Goal: Task Accomplishment & Management: Manage account settings

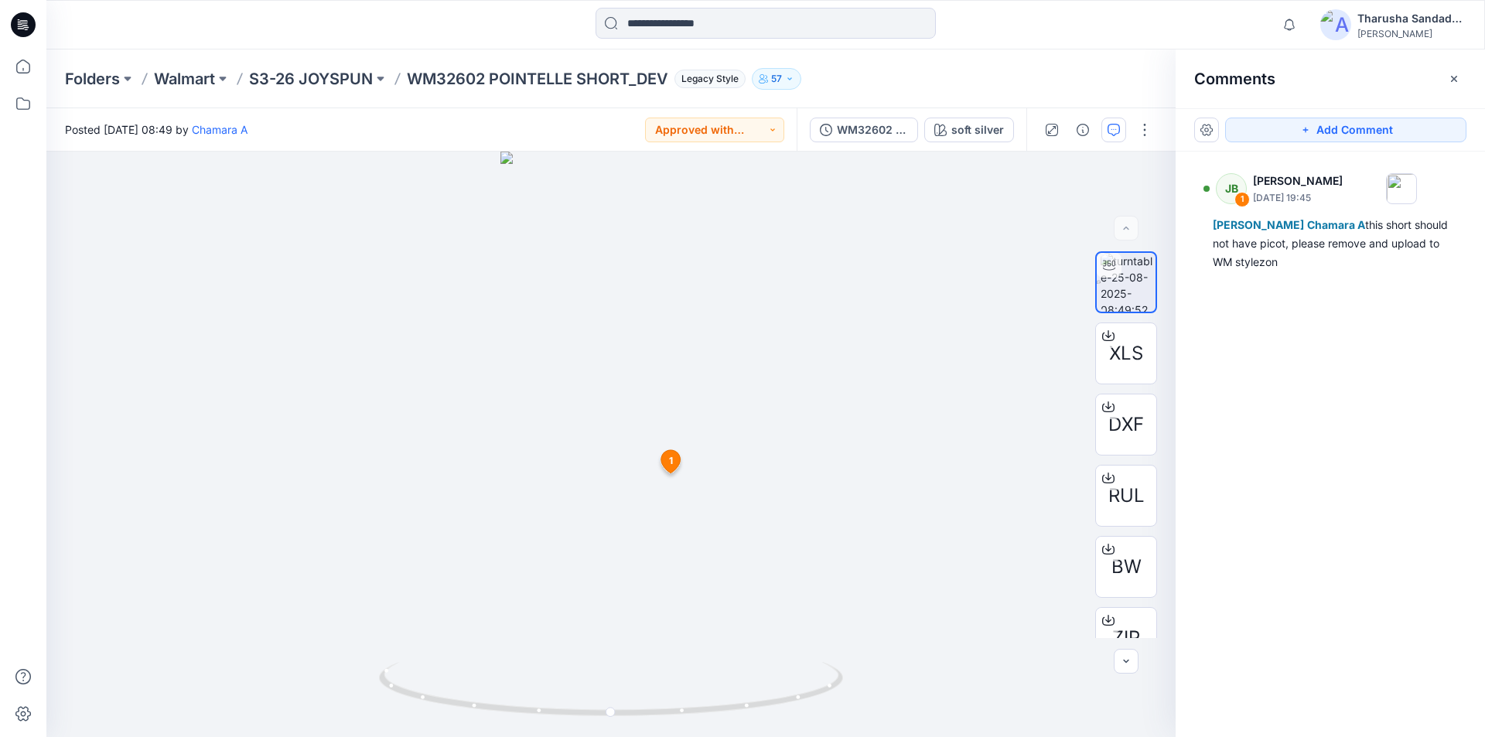
click at [31, 26] on icon at bounding box center [23, 24] width 25 height 25
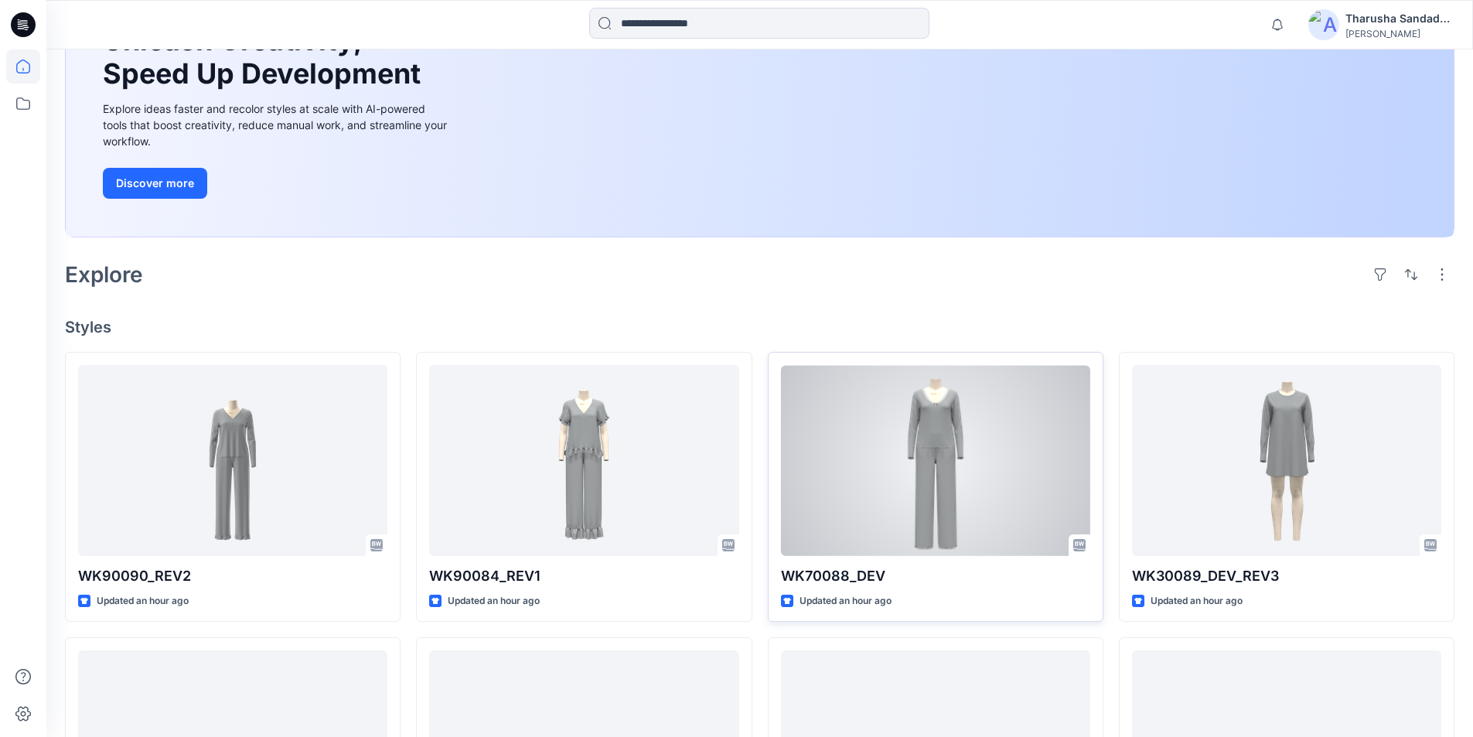
scroll to position [155, 0]
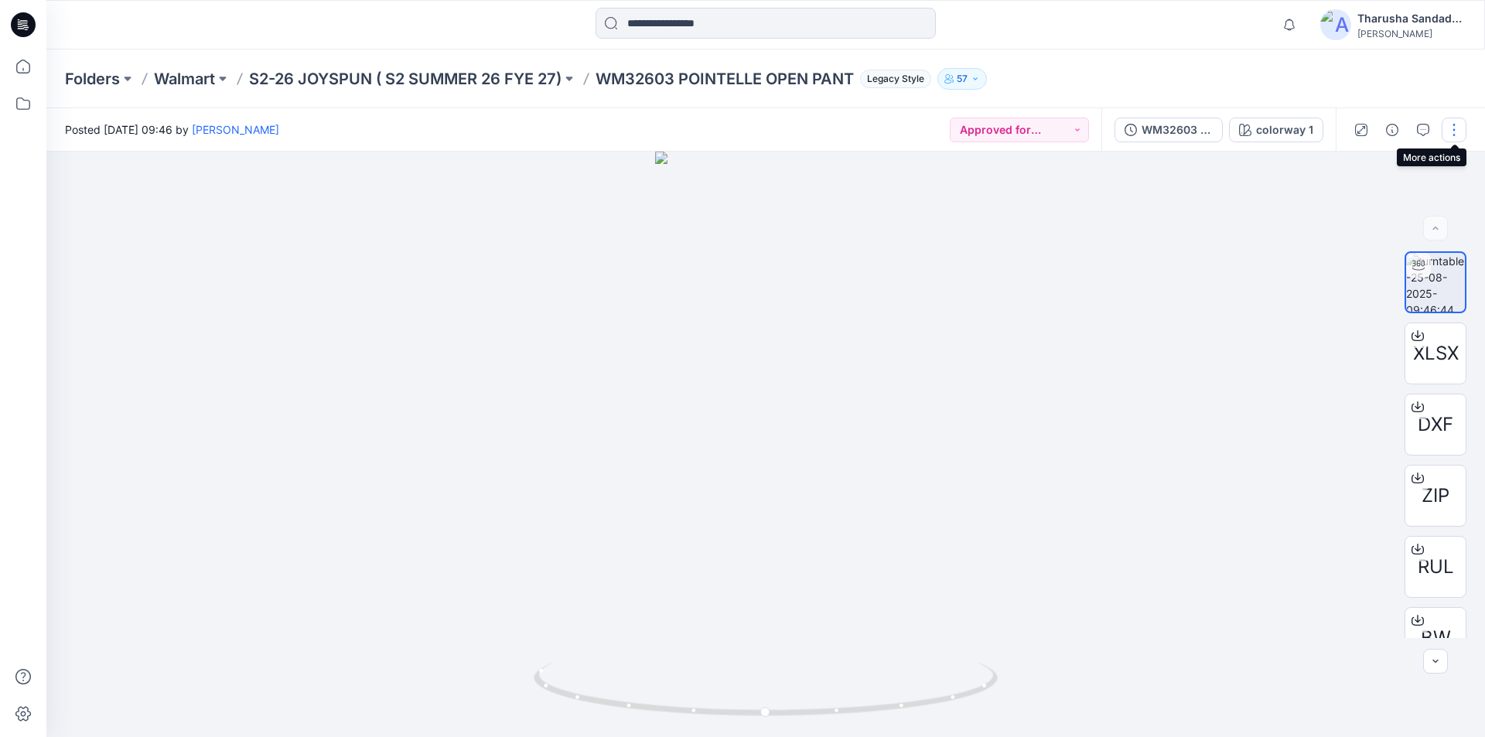
click at [1451, 131] on button "button" at bounding box center [1453, 130] width 25 height 25
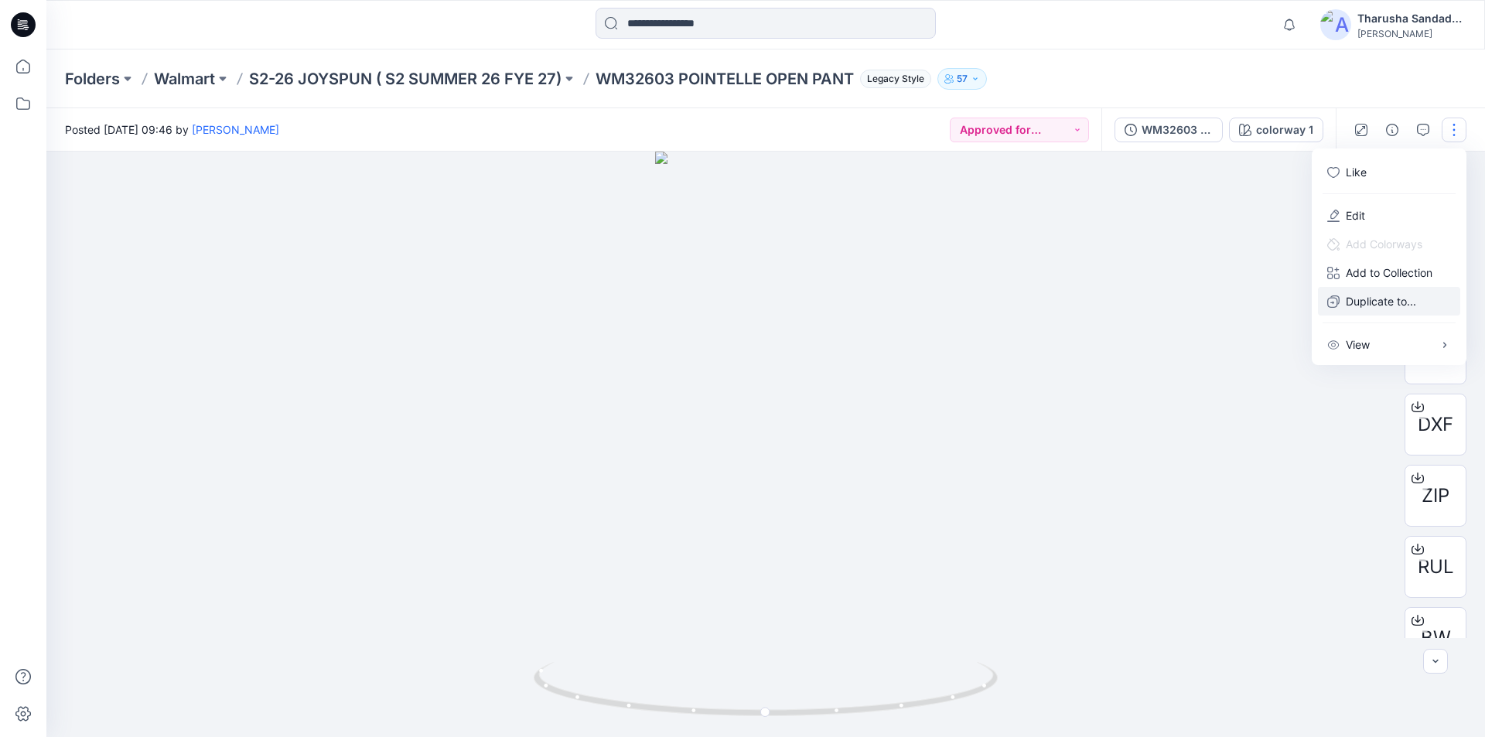
click at [1376, 295] on p "Duplicate to..." at bounding box center [1380, 301] width 70 height 16
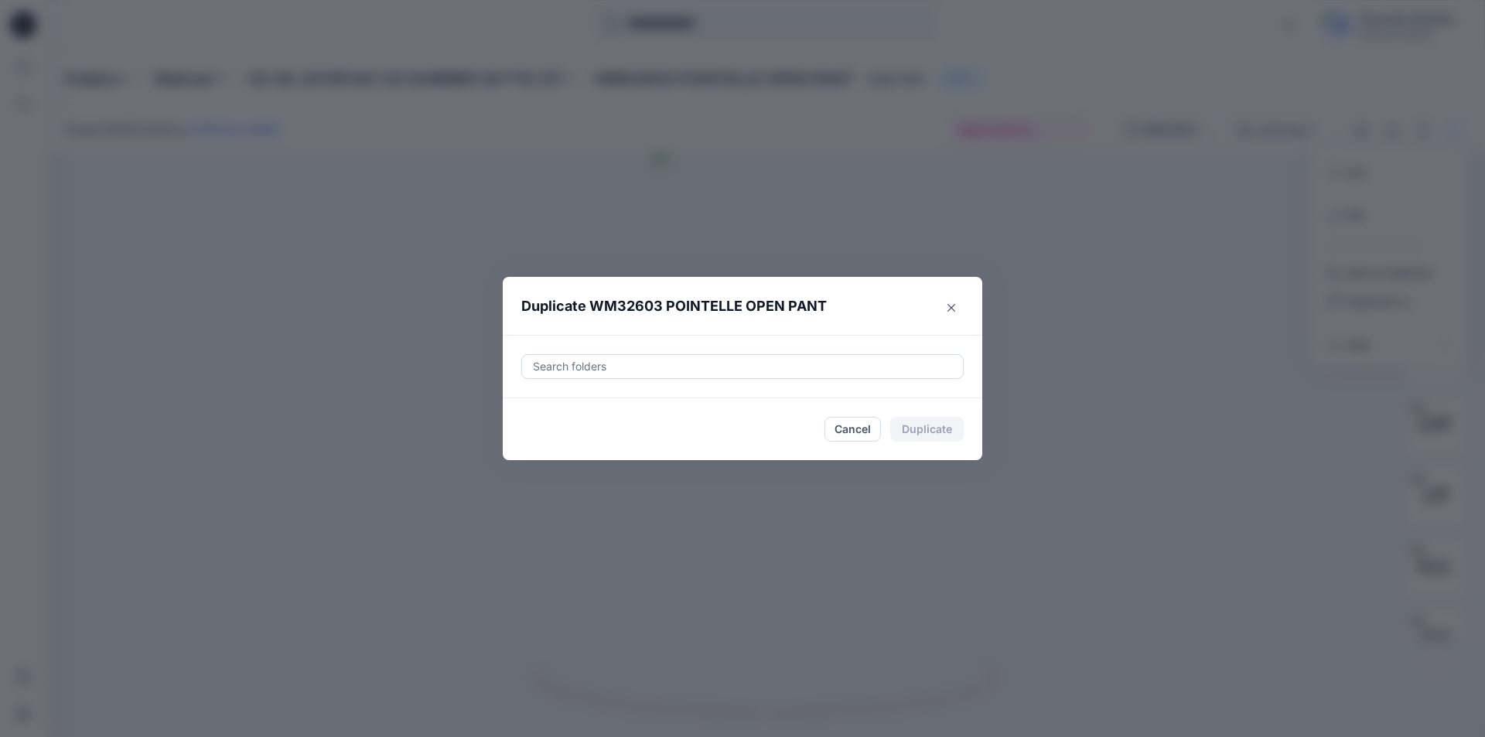
click at [571, 367] on div at bounding box center [742, 366] width 422 height 19
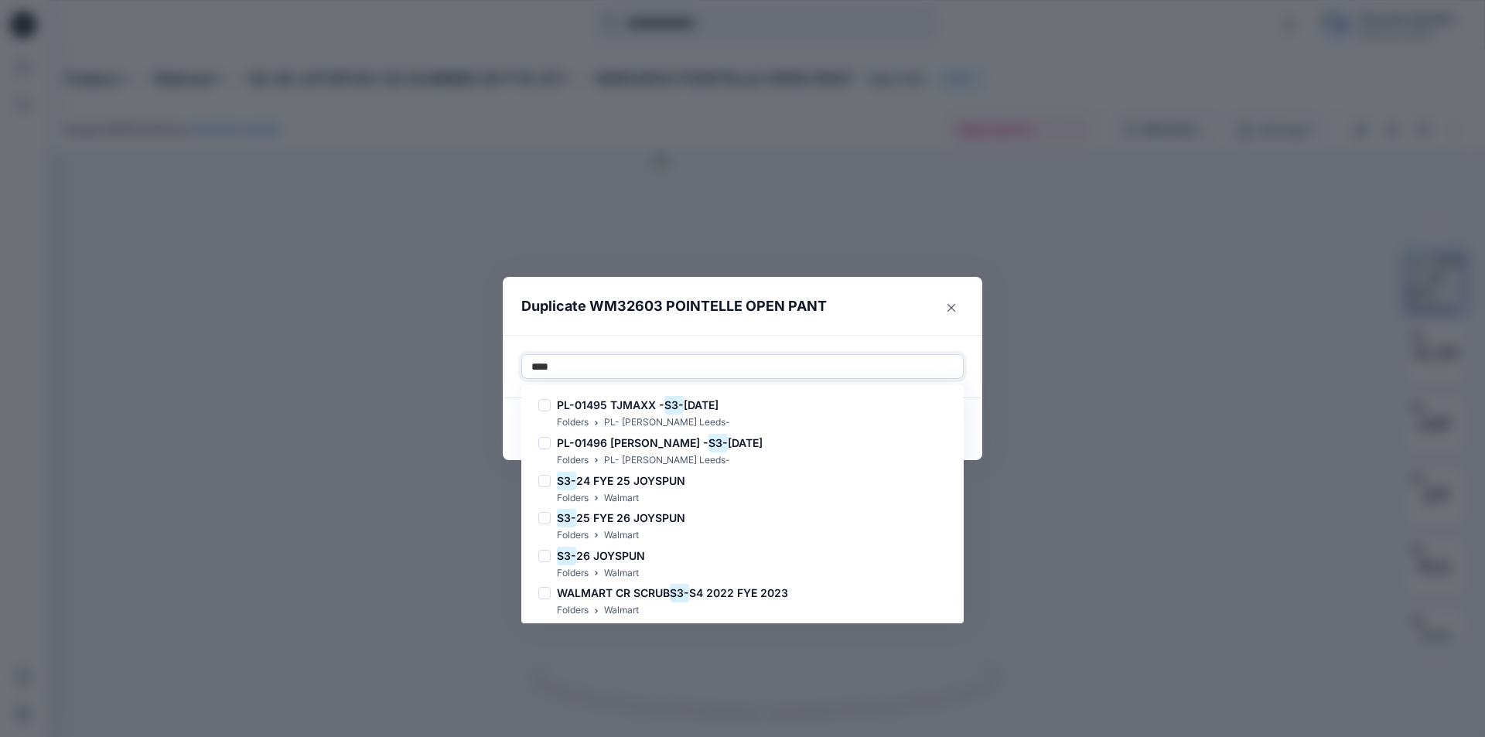
type input "*****"
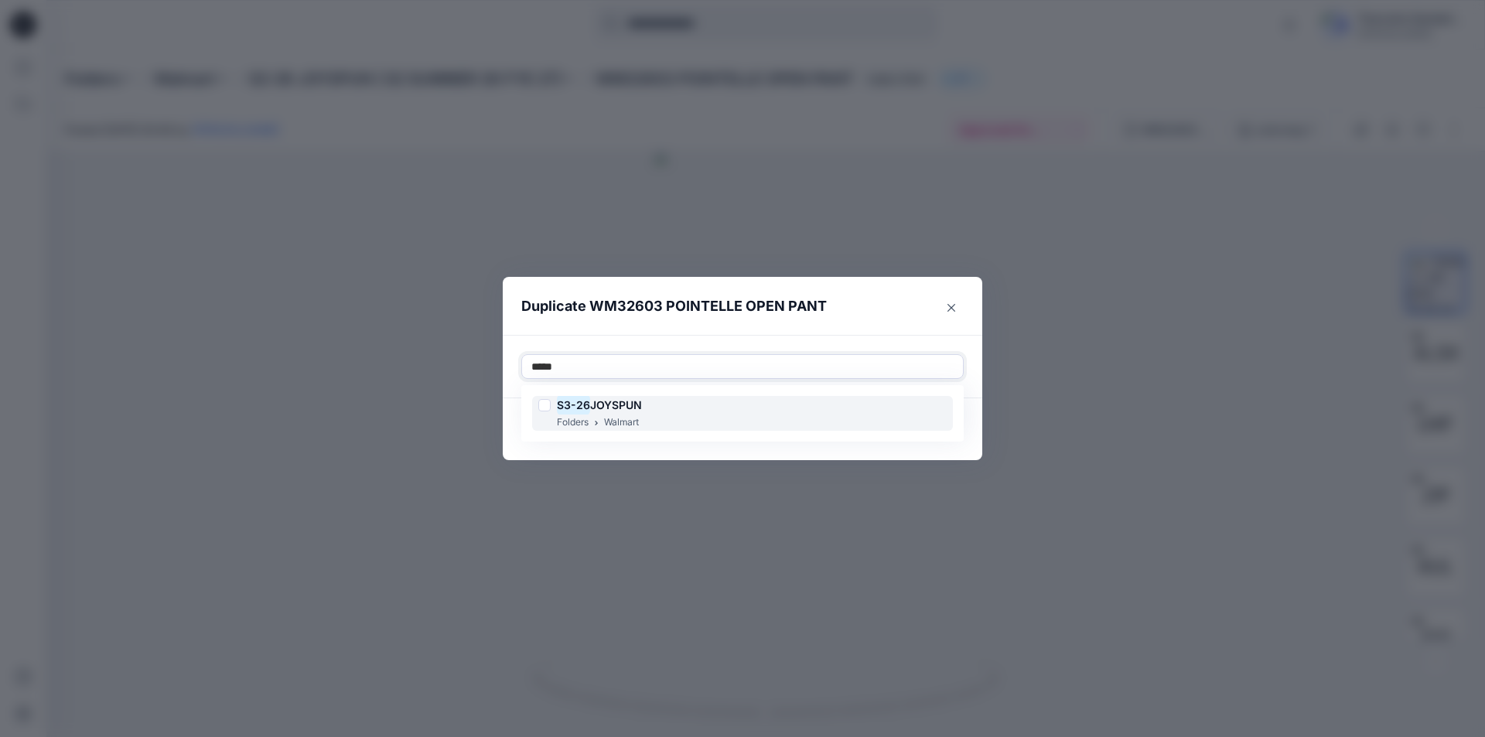
click at [618, 411] on span "JOYSPUN" at bounding box center [616, 404] width 52 height 13
click at [731, 357] on div at bounding box center [803, 366] width 302 height 19
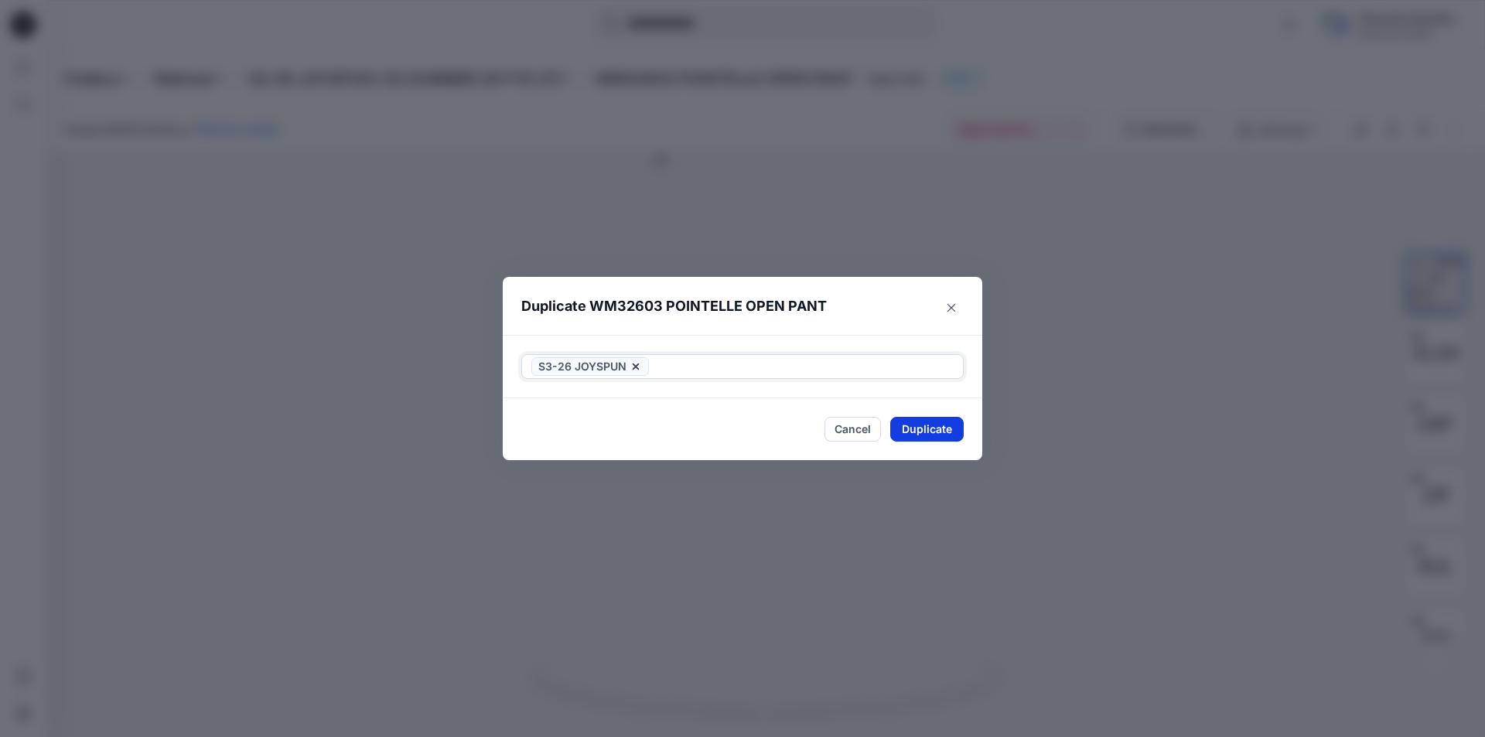
click at [931, 427] on button "Duplicate" at bounding box center [926, 429] width 73 height 25
click at [946, 431] on button "Close" at bounding box center [938, 430] width 50 height 25
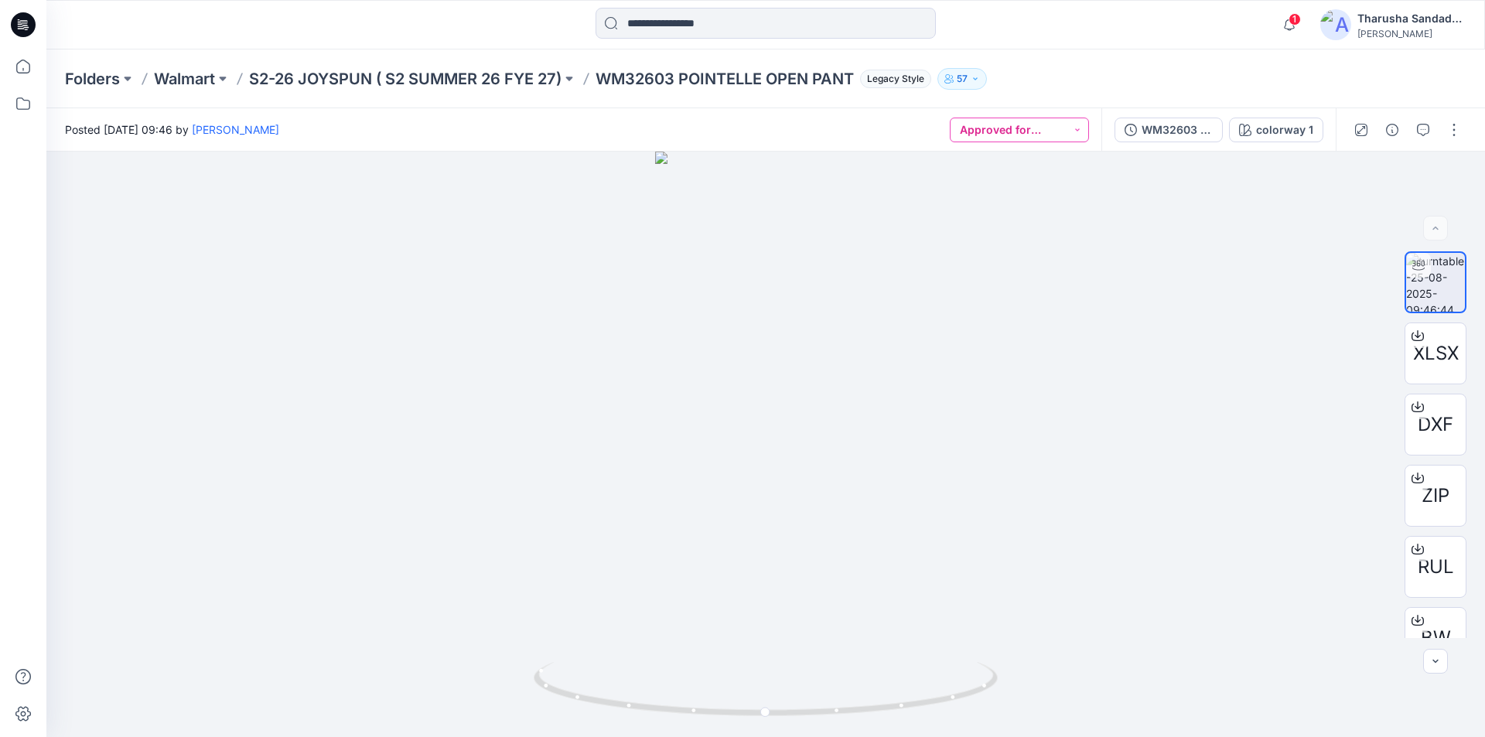
click at [1062, 131] on button "Approved for Upload to customer platform" at bounding box center [1018, 130] width 139 height 25
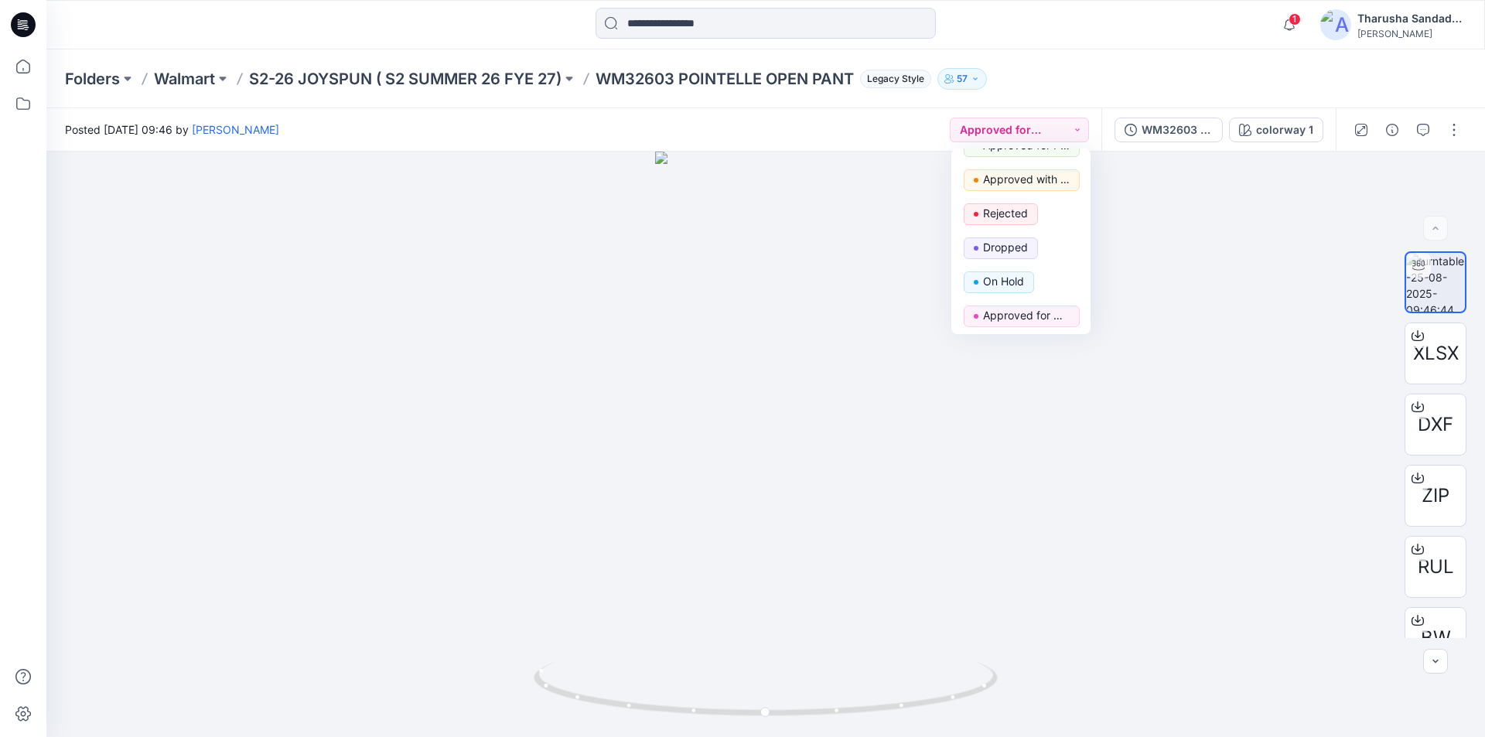
scroll to position [127, 0]
click at [1457, 133] on button "button" at bounding box center [1453, 130] width 25 height 25
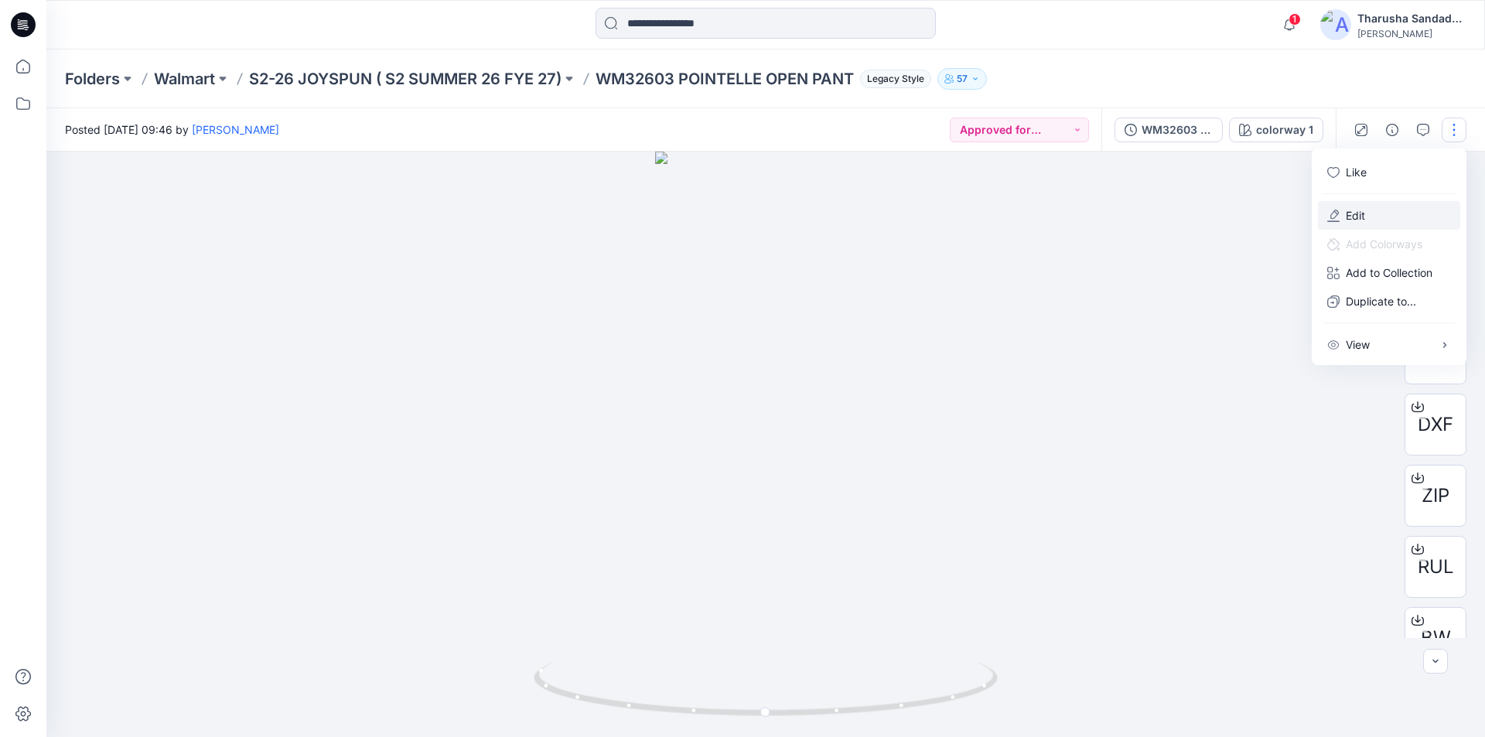
click at [1357, 212] on p "Edit" at bounding box center [1354, 215] width 19 height 16
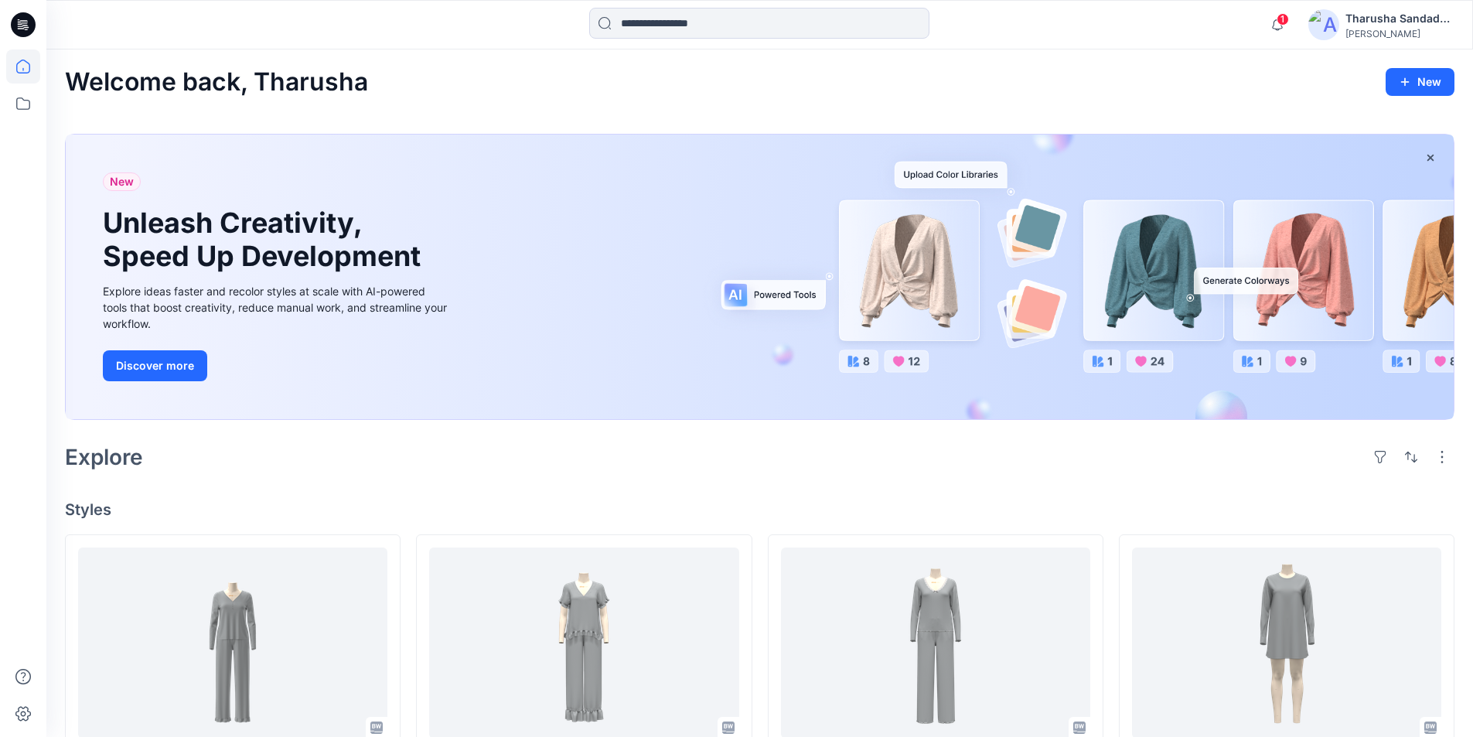
scroll to position [1237, 0]
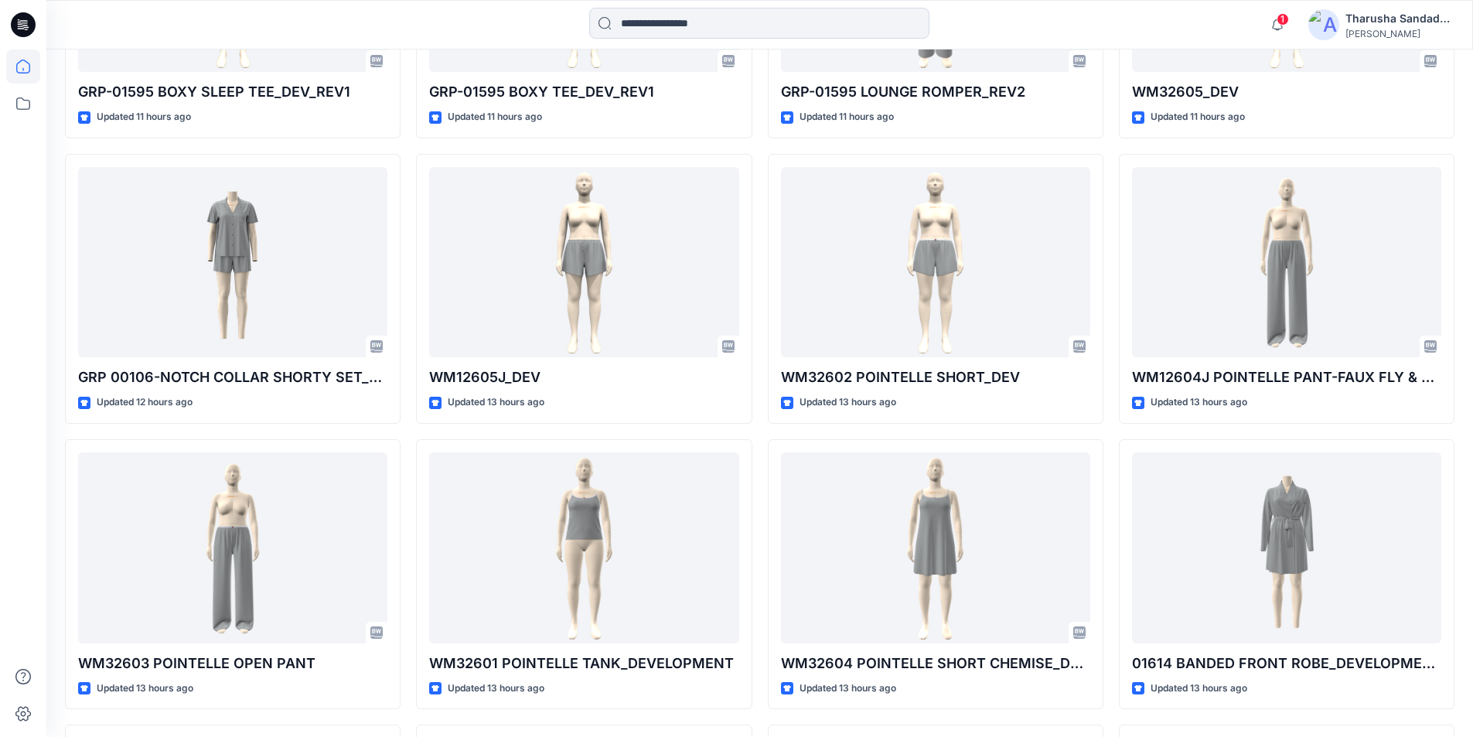
click at [12, 23] on icon at bounding box center [23, 24] width 25 height 25
click at [32, 24] on icon at bounding box center [23, 24] width 25 height 25
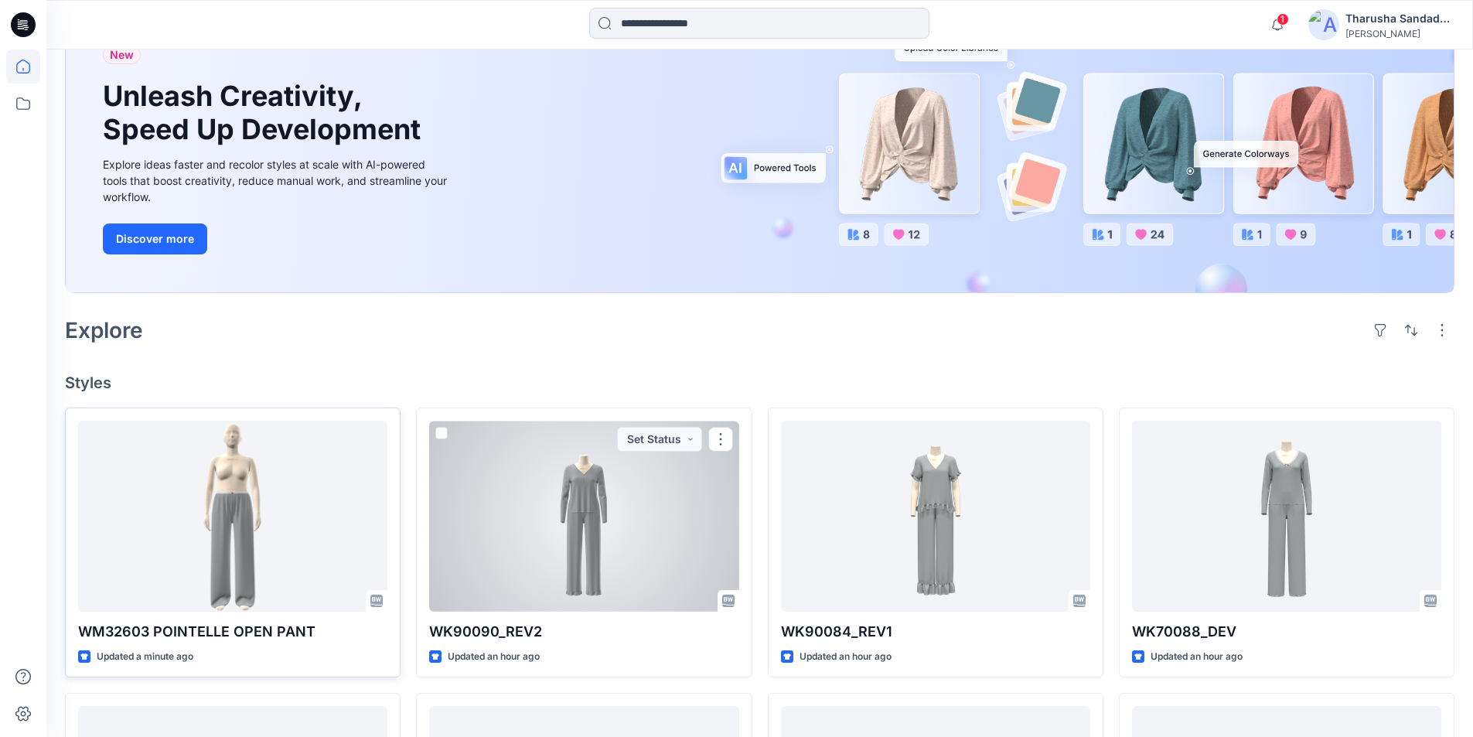
scroll to position [155, 0]
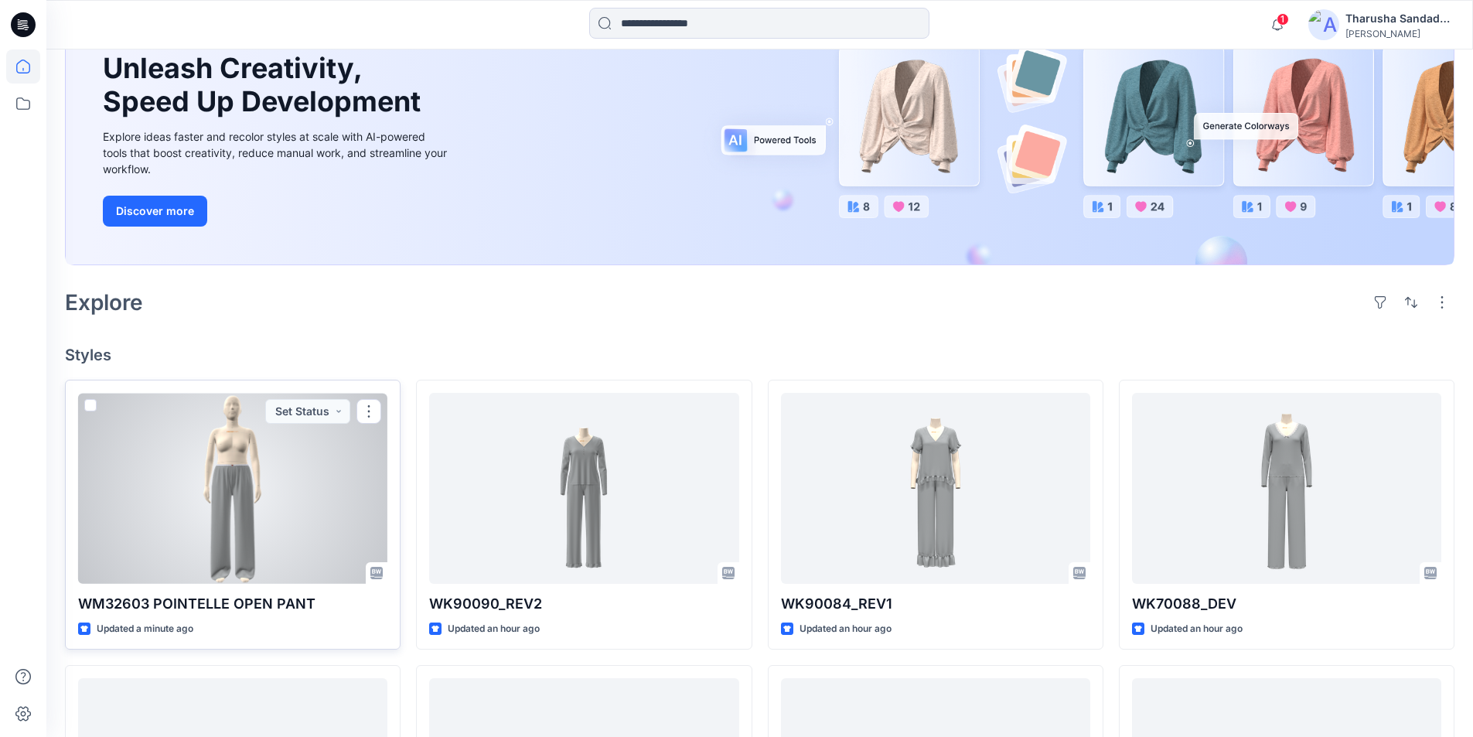
click at [204, 493] on div at bounding box center [232, 488] width 309 height 191
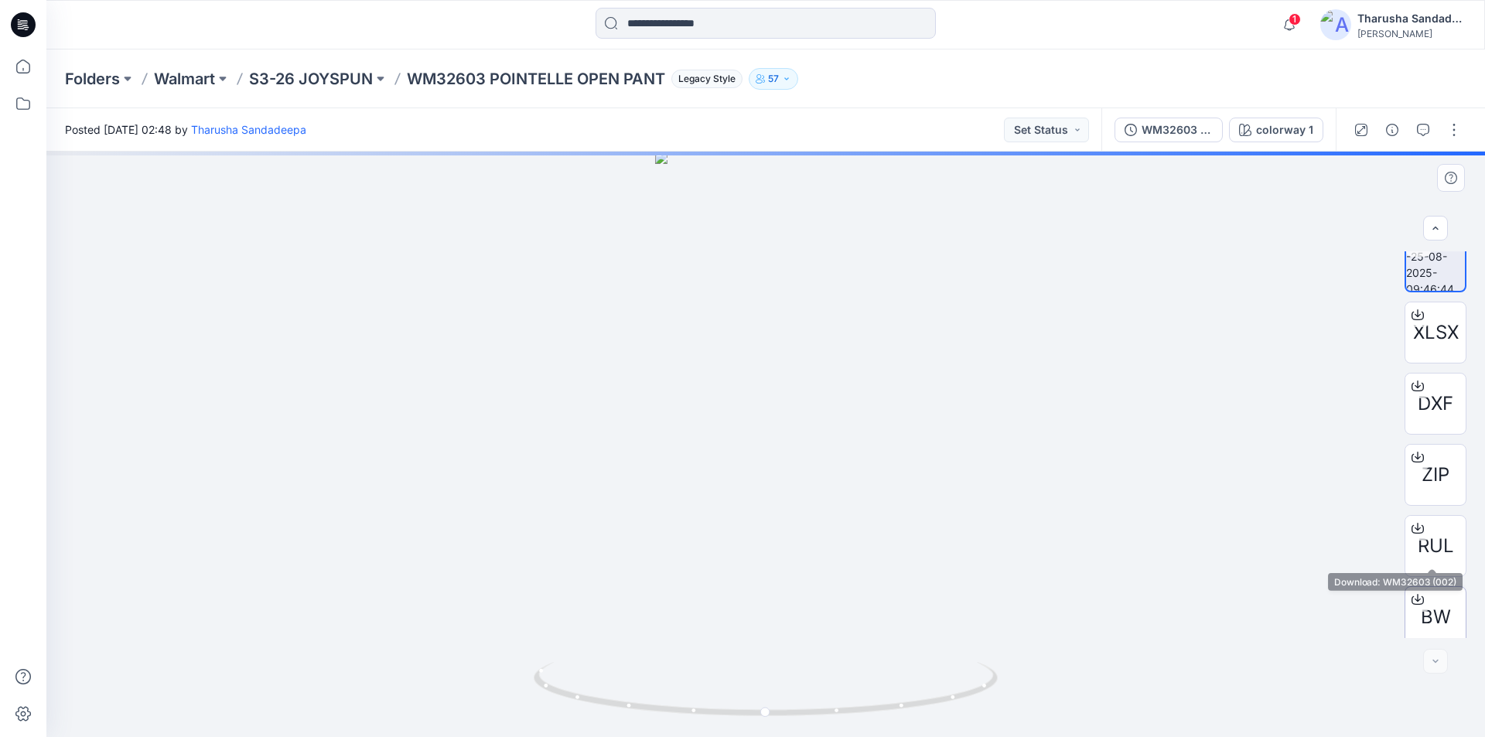
scroll to position [31, 0]
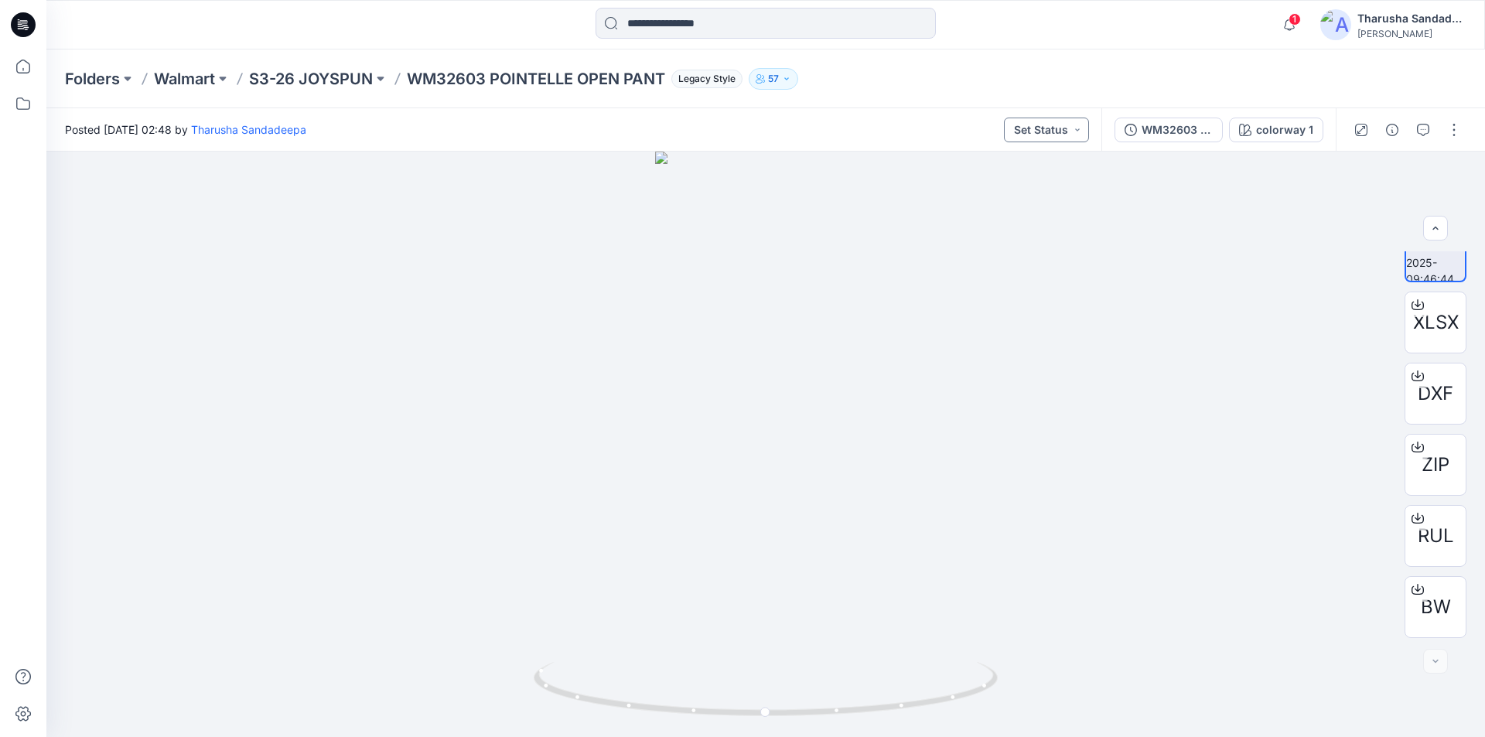
click at [1076, 132] on button "Set Status" at bounding box center [1046, 130] width 85 height 25
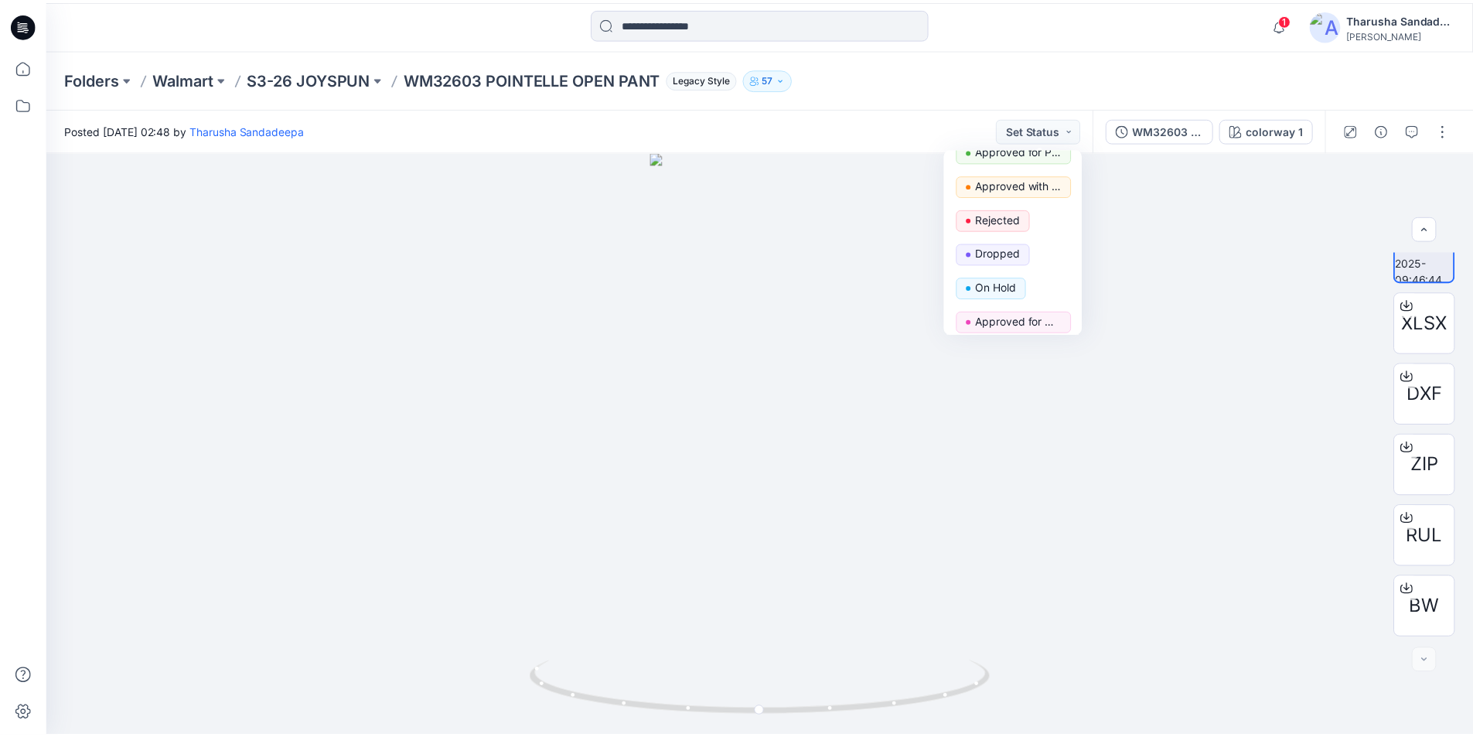
scroll to position [127, 0]
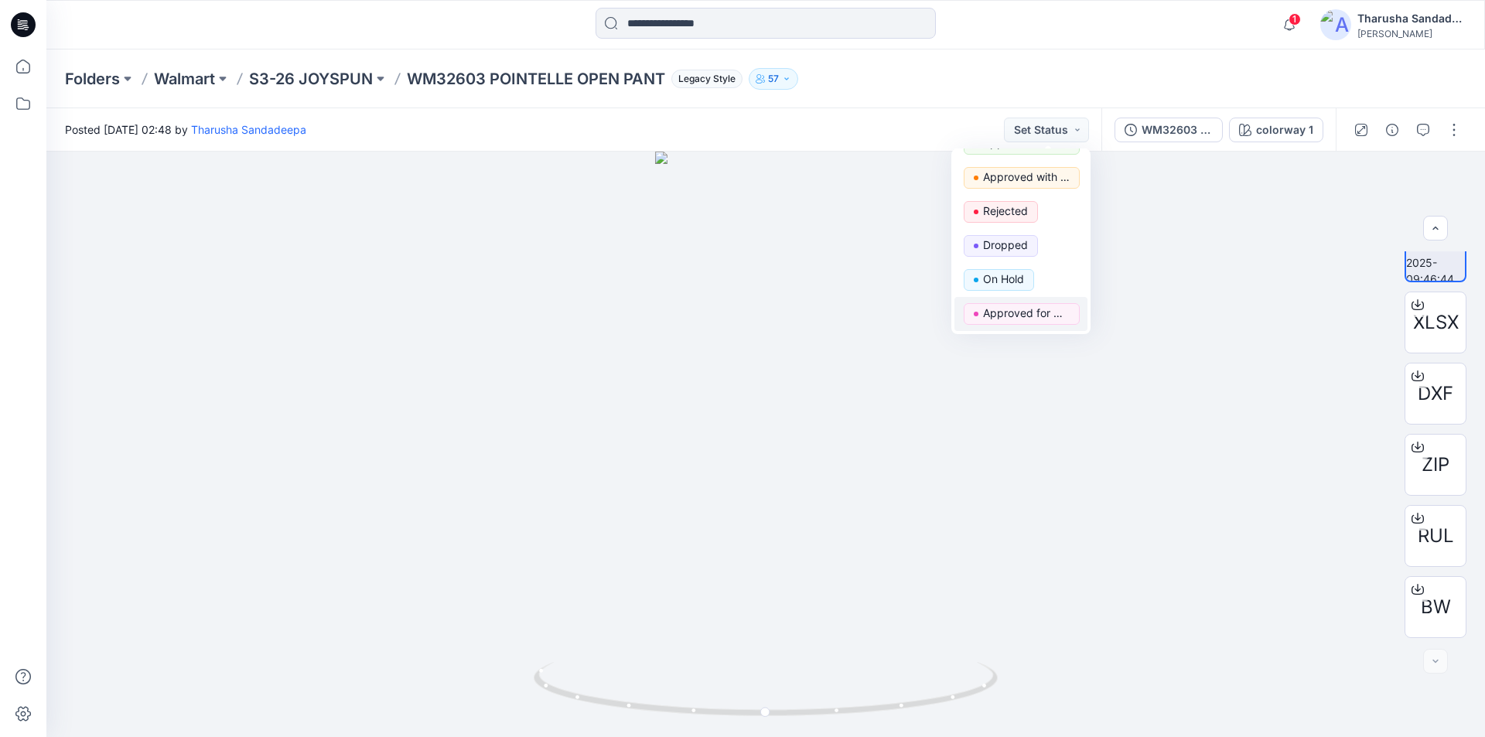
click at [1052, 321] on p "Approved for Upload to customer platform" at bounding box center [1026, 313] width 87 height 20
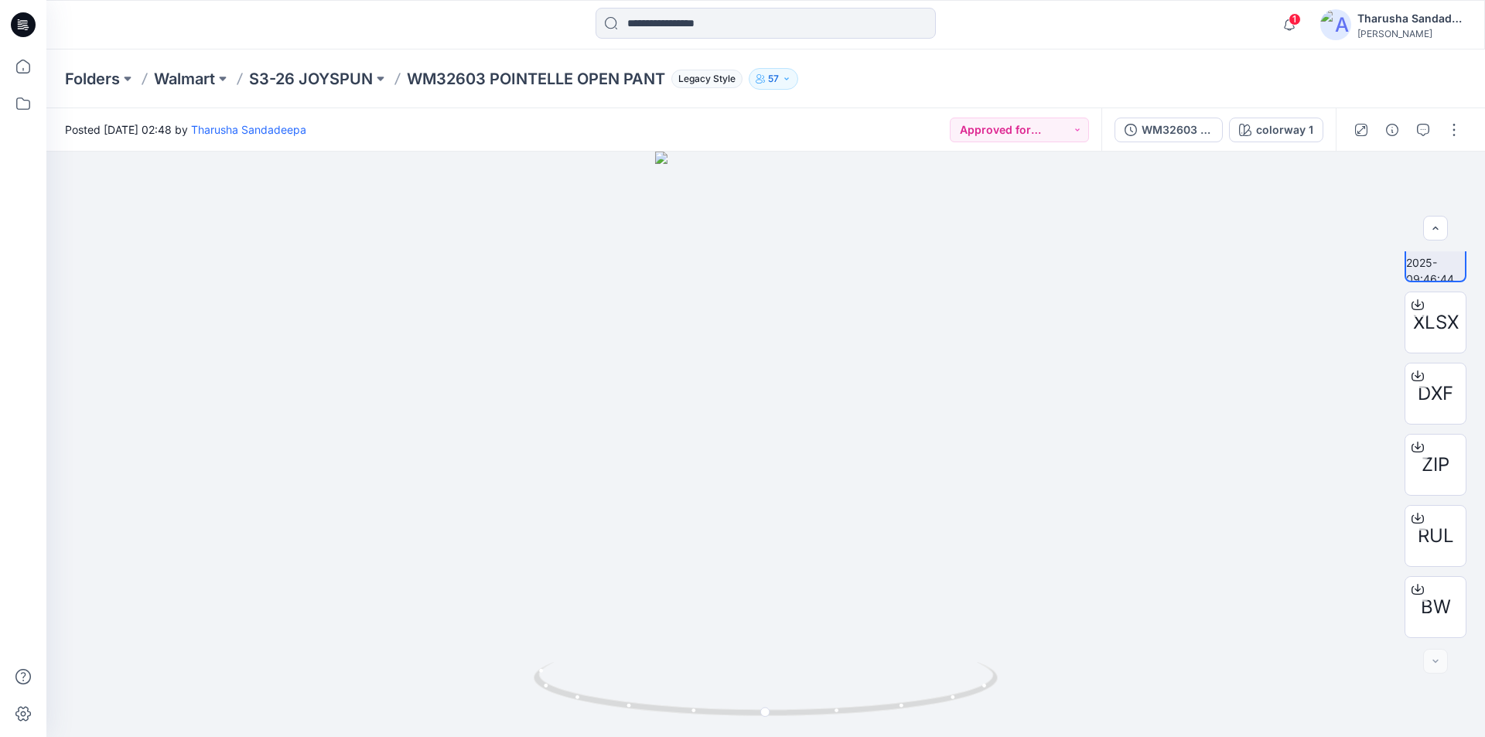
drag, startPoint x: 803, startPoint y: 125, endPoint x: 121, endPoint y: 60, distance: 684.4
click at [799, 125] on div "Posted Tuesday, August 26, 2025 02:48 by Tharusha Sandadeepa Approved for Uploa…" at bounding box center [573, 129] width 1055 height 43
click at [29, 23] on icon at bounding box center [23, 24] width 25 height 25
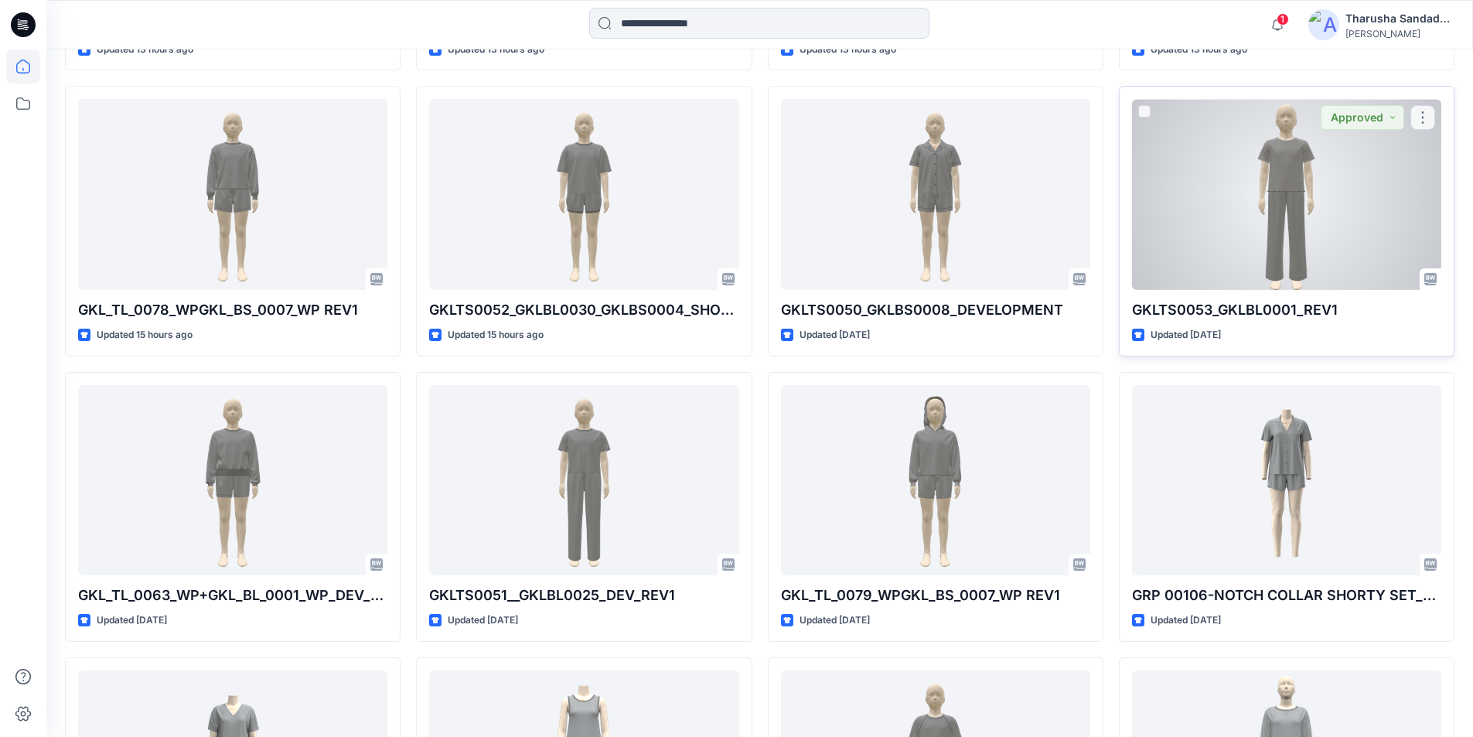
scroll to position [2180, 0]
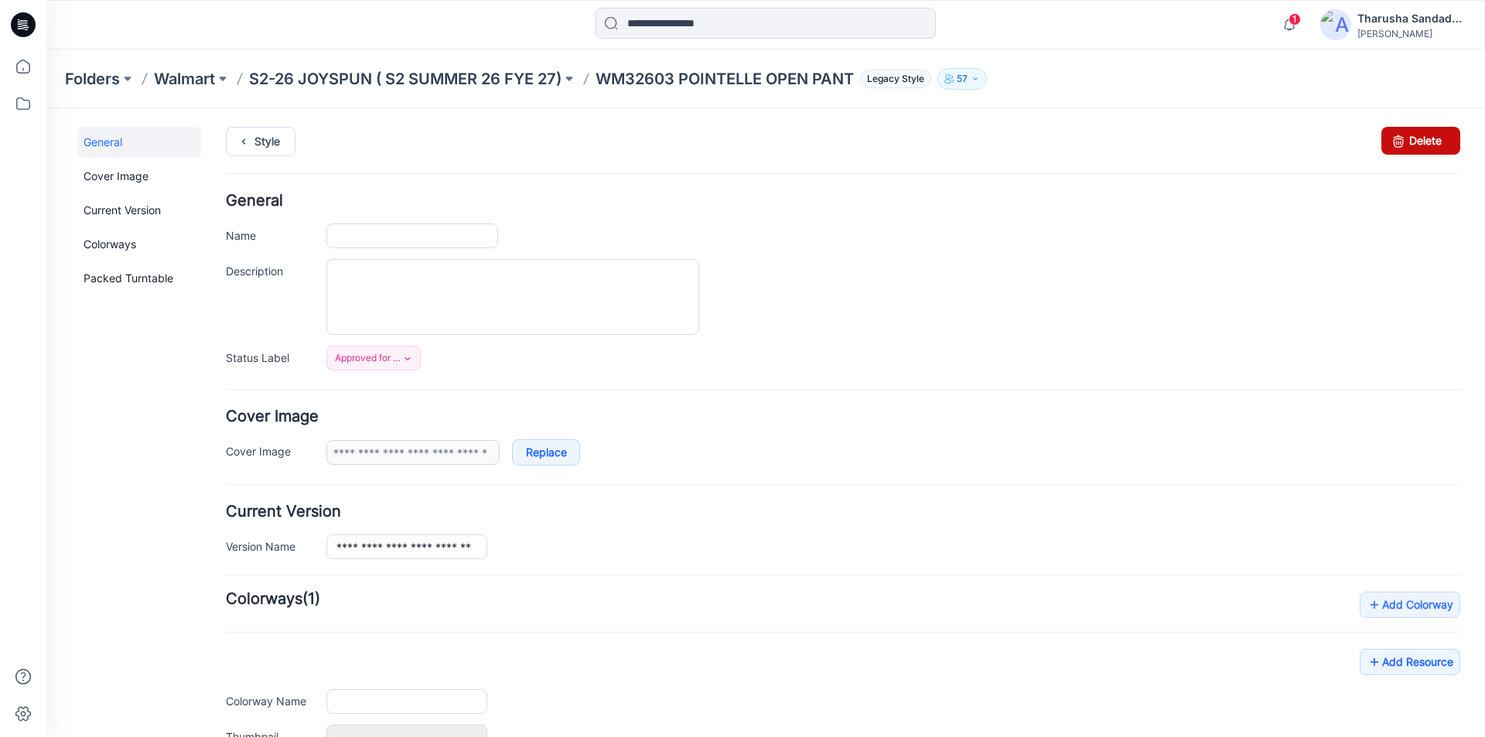
type input "**********"
click at [1398, 134] on link "Delete" at bounding box center [1420, 141] width 79 height 28
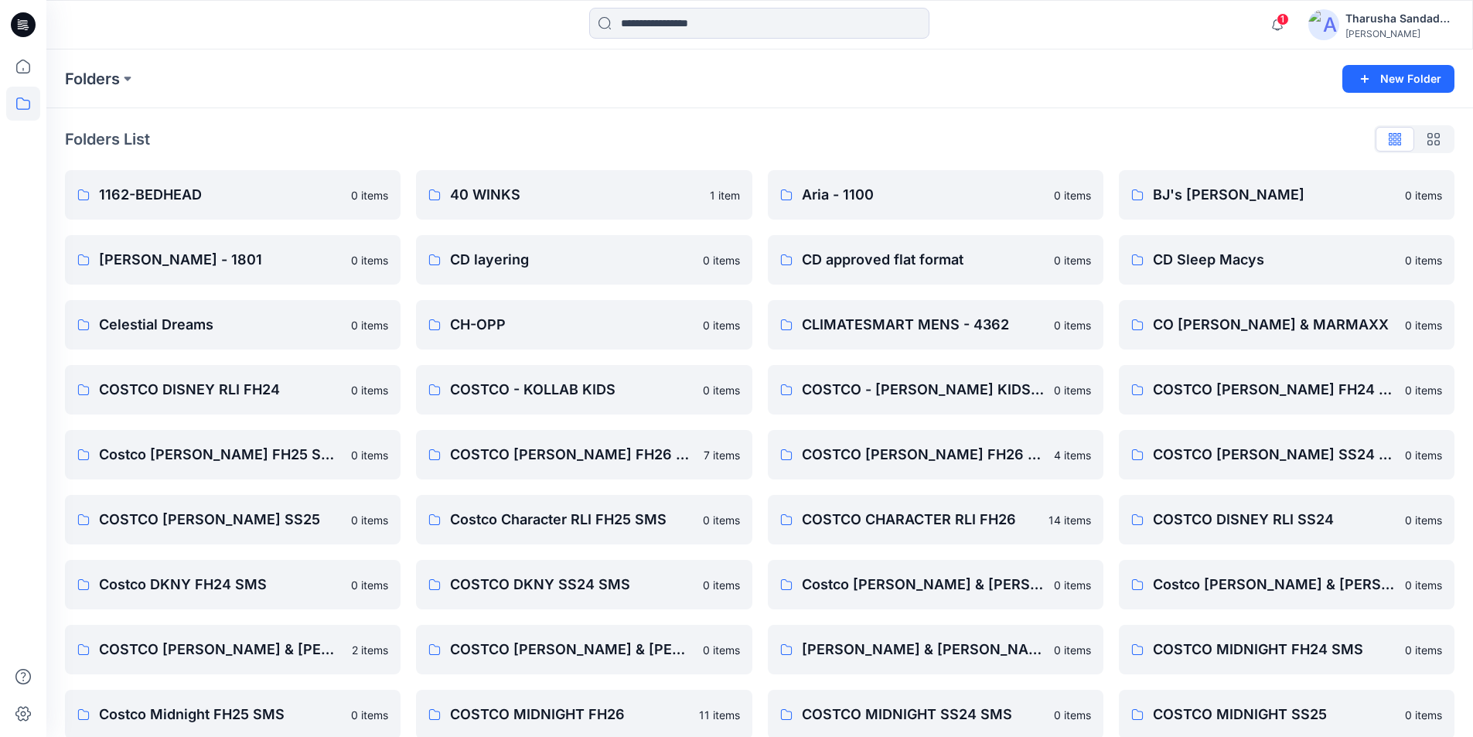
click at [28, 22] on icon at bounding box center [23, 24] width 25 height 25
